Goal: Transaction & Acquisition: Subscribe to service/newsletter

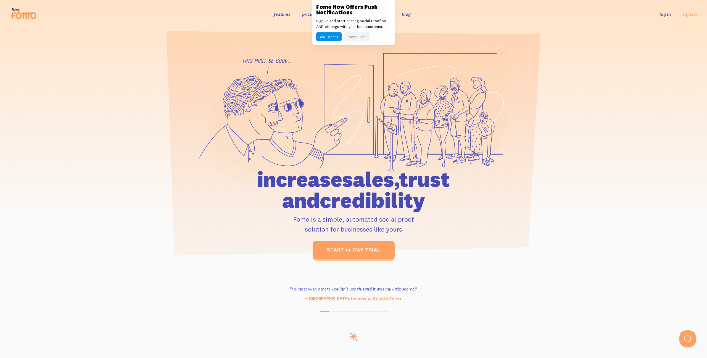
click at [282, 13] on link "features" at bounding box center [282, 14] width 17 height 6
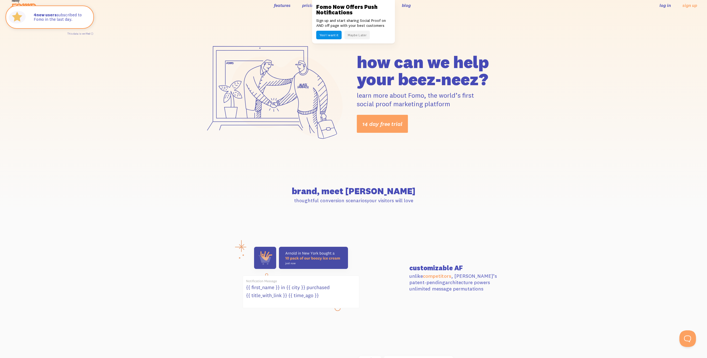
scroll to position [9, 0]
click at [363, 37] on button "Maybe Later" at bounding box center [357, 35] width 25 height 9
click at [314, 6] on link "pricing" at bounding box center [309, 6] width 14 height 6
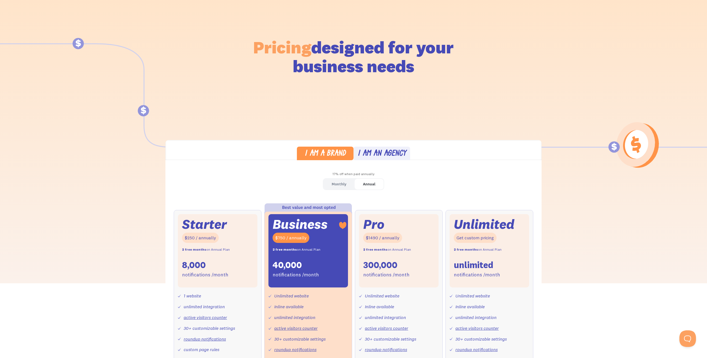
scroll to position [30, 0]
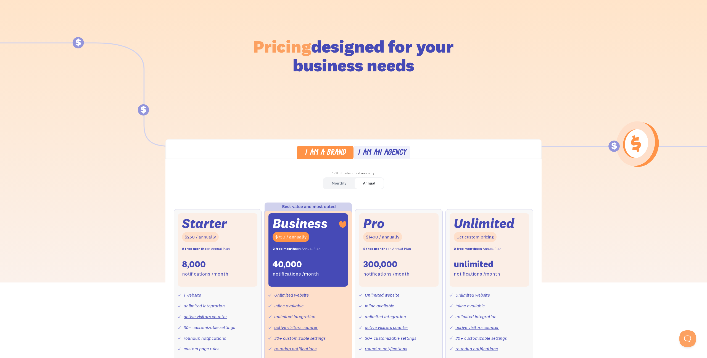
click at [375, 154] on div "I am an agency" at bounding box center [382, 153] width 49 height 8
click at [337, 151] on div "I am a brand" at bounding box center [325, 153] width 41 height 8
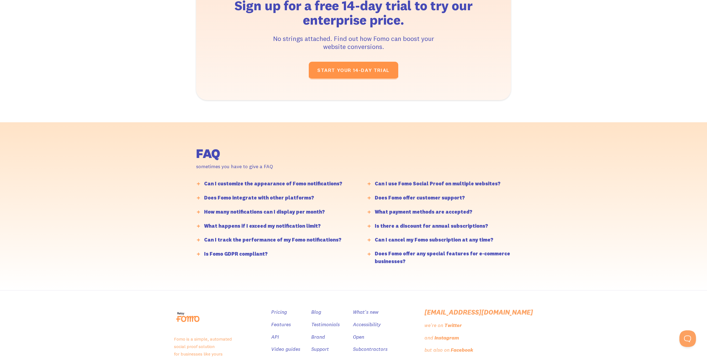
scroll to position [1218, 0]
click at [328, 184] on div "Can I customize the appearance of Fomo notifications?" at bounding box center [273, 183] width 138 height 8
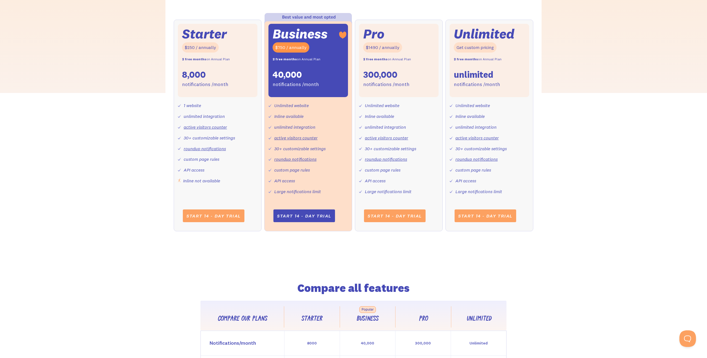
scroll to position [0, 0]
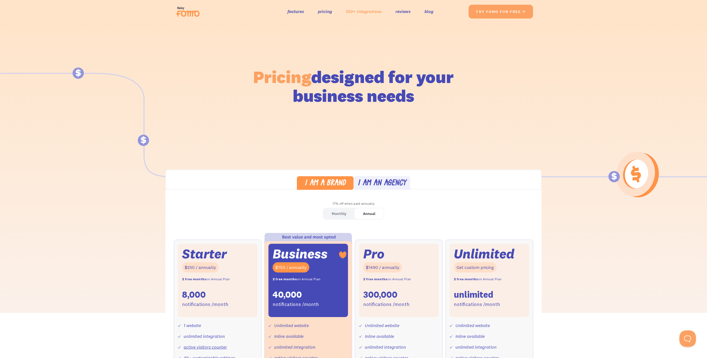
click at [361, 11] on link "100+ integrations" at bounding box center [364, 11] width 36 height 8
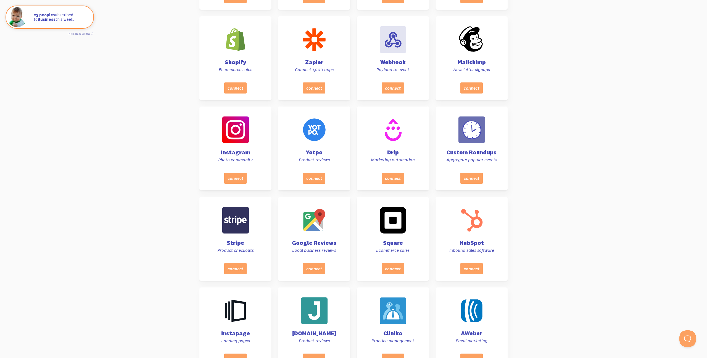
scroll to position [298, 0]
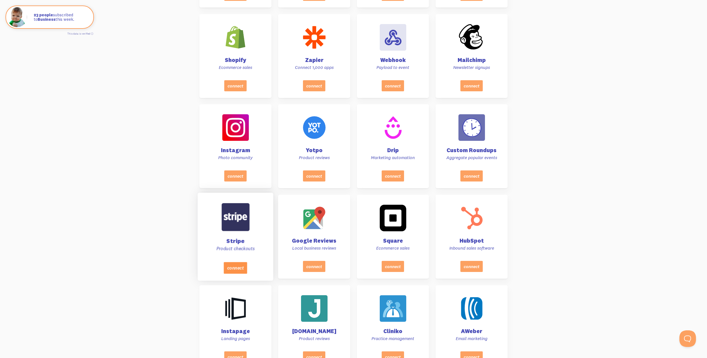
click at [243, 265] on button "connect" at bounding box center [235, 268] width 23 height 12
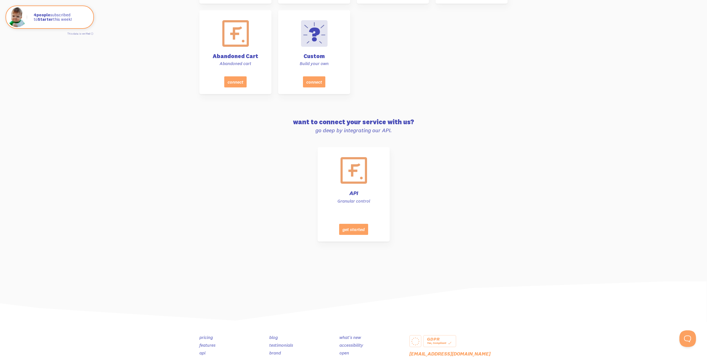
scroll to position [2589, 0]
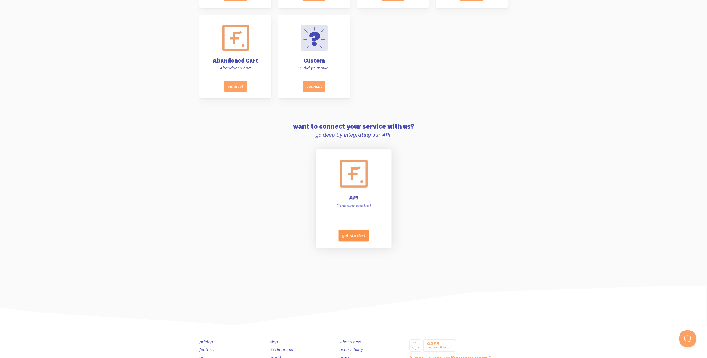
click at [355, 241] on button "get started" at bounding box center [353, 235] width 30 height 12
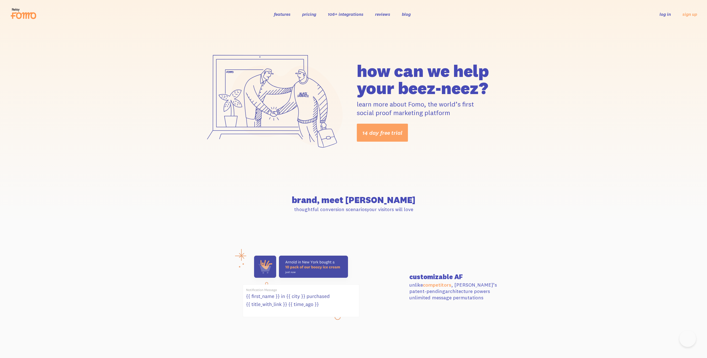
scroll to position [9, 0]
